Goal: Navigation & Orientation: Find specific page/section

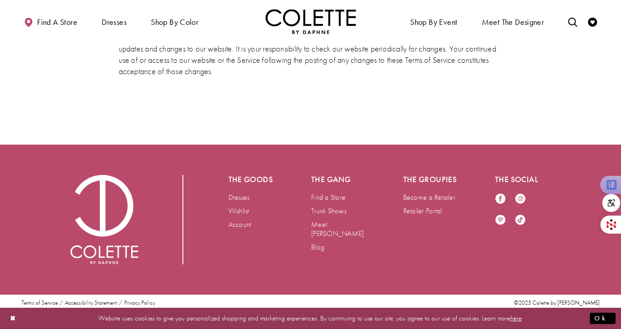
scroll to position [2649, 0]
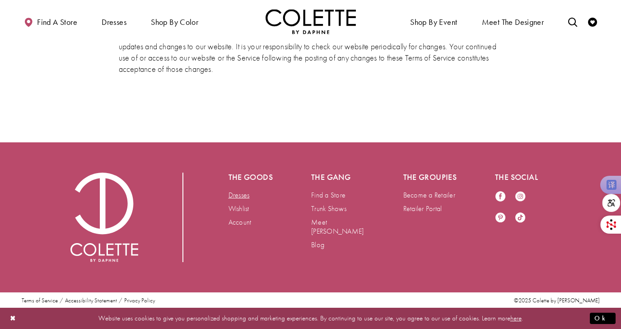
click at [244, 197] on link "Dresses" at bounding box center [238, 194] width 21 height 9
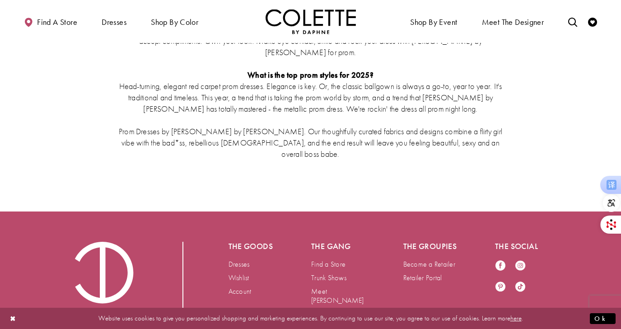
scroll to position [2024, 0]
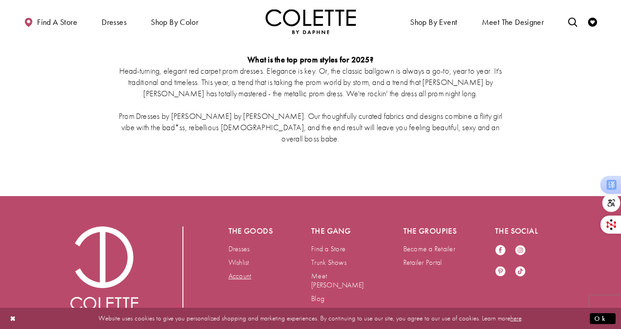
click at [241, 271] on link "Account" at bounding box center [239, 275] width 23 height 9
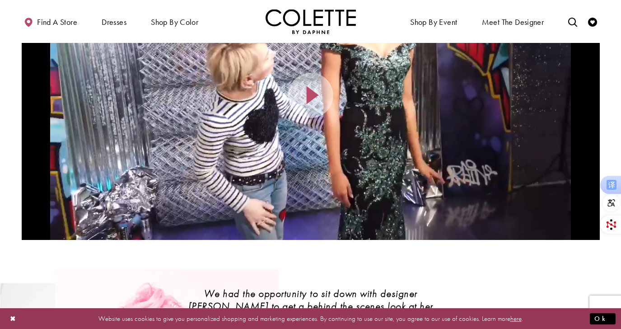
scroll to position [181, 0]
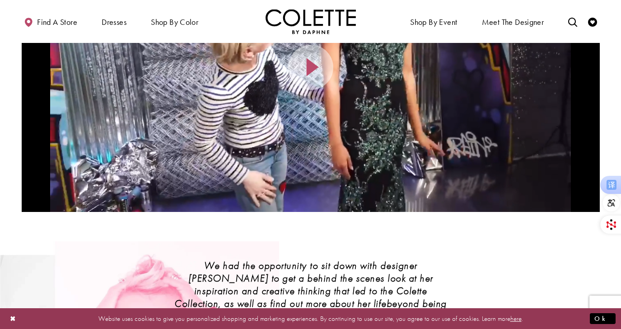
click at [310, 76] on span "Video Player" at bounding box center [312, 67] width 18 height 18
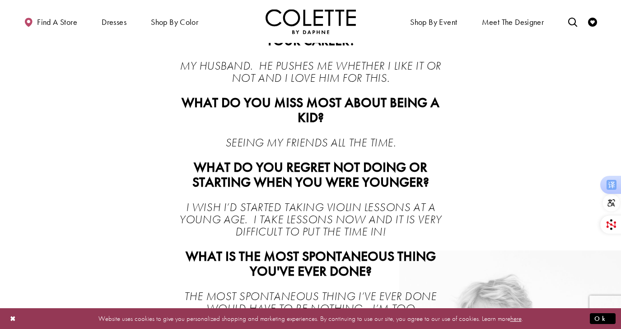
scroll to position [786, 0]
